Goal: Check status: Check status

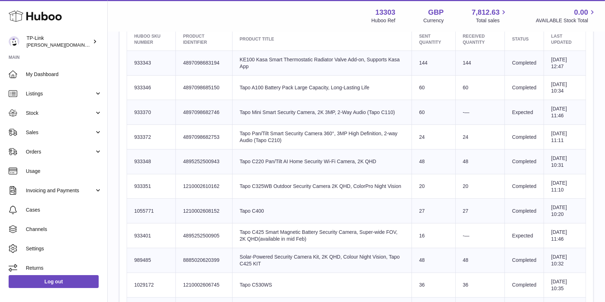
scroll to position [143, 0]
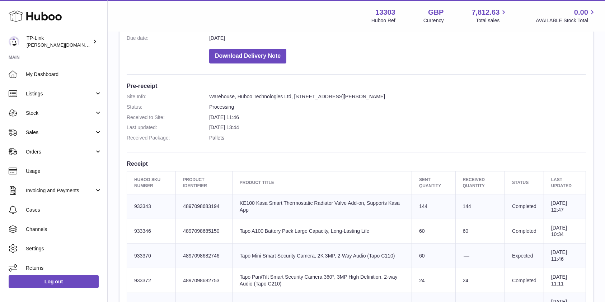
click at [526, 118] on dd "26th Sep 2025 11:46" at bounding box center [397, 117] width 377 height 7
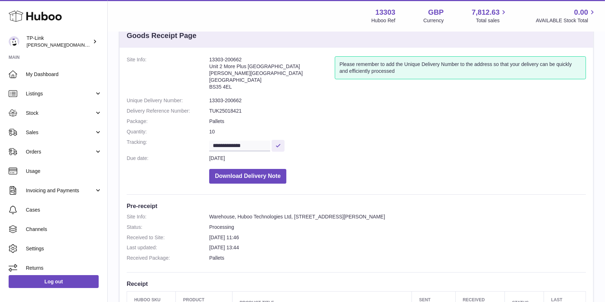
scroll to position [0, 0]
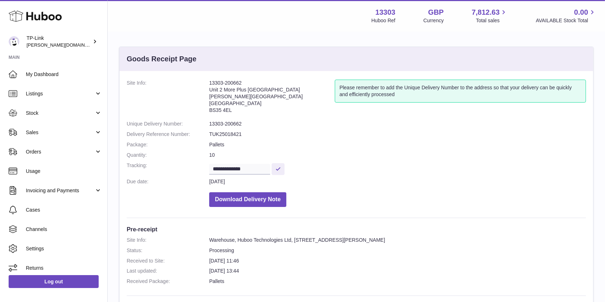
click at [502, 149] on dl "**********" at bounding box center [356, 145] width 459 height 131
click at [63, 117] on link "Stock" at bounding box center [53, 112] width 107 height 19
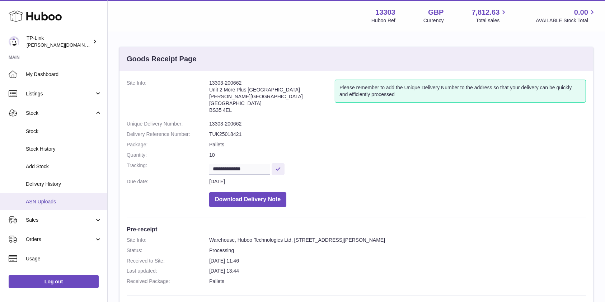
click at [48, 204] on span "ASN Uploads" at bounding box center [64, 201] width 76 height 7
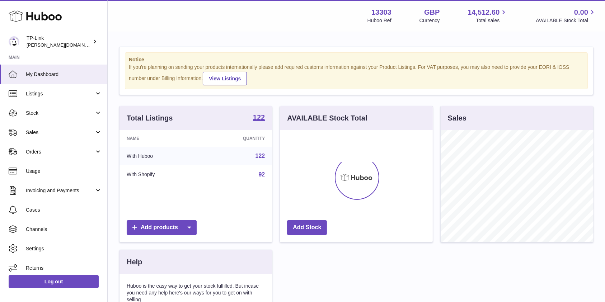
scroll to position [112, 152]
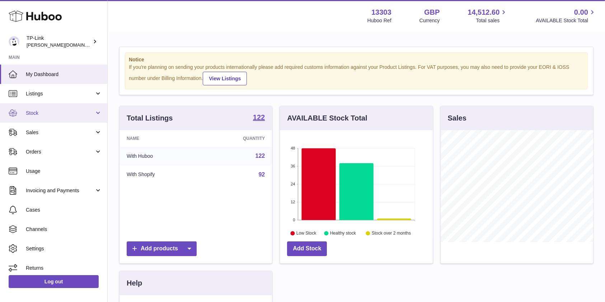
click at [66, 119] on link "Stock" at bounding box center [53, 112] width 107 height 19
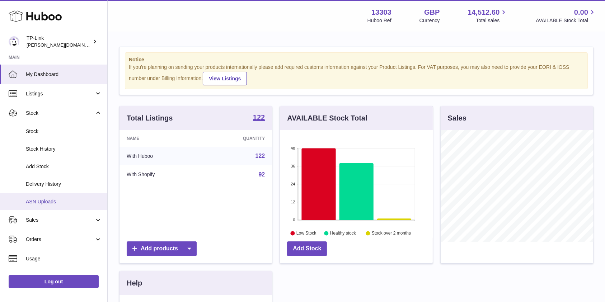
click at [56, 203] on span "ASN Uploads" at bounding box center [64, 201] width 76 height 7
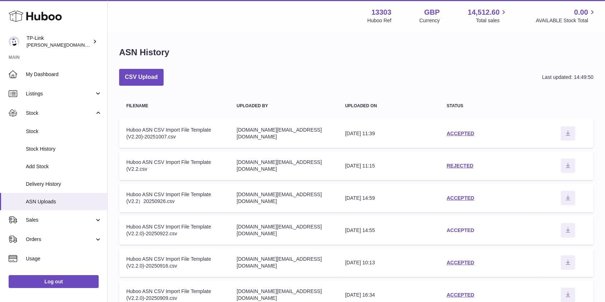
click at [453, 227] on link "ACCEPTED" at bounding box center [461, 230] width 28 height 6
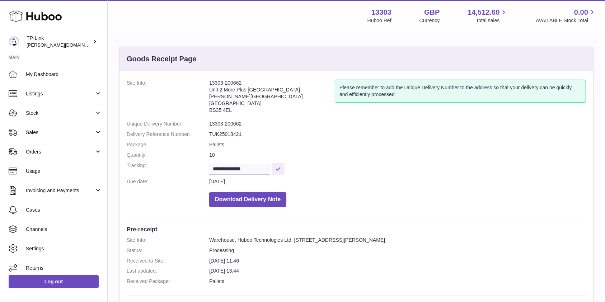
click at [403, 189] on dd "Download Delivery Note" at bounding box center [397, 198] width 377 height 18
click at [426, 150] on dl "**********" at bounding box center [356, 145] width 459 height 131
click at [436, 179] on dd "[DATE]" at bounding box center [397, 181] width 377 height 7
click at [425, 194] on dd "Download Delivery Note" at bounding box center [397, 198] width 377 height 18
